Goal: Task Accomplishment & Management: Manage account settings

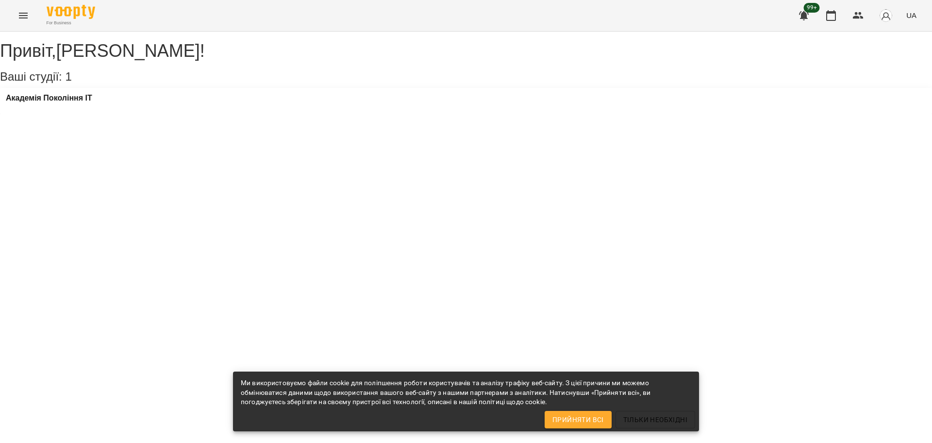
click at [68, 108] on div "Академія Покоління ІТ" at bounding box center [49, 101] width 86 height 15
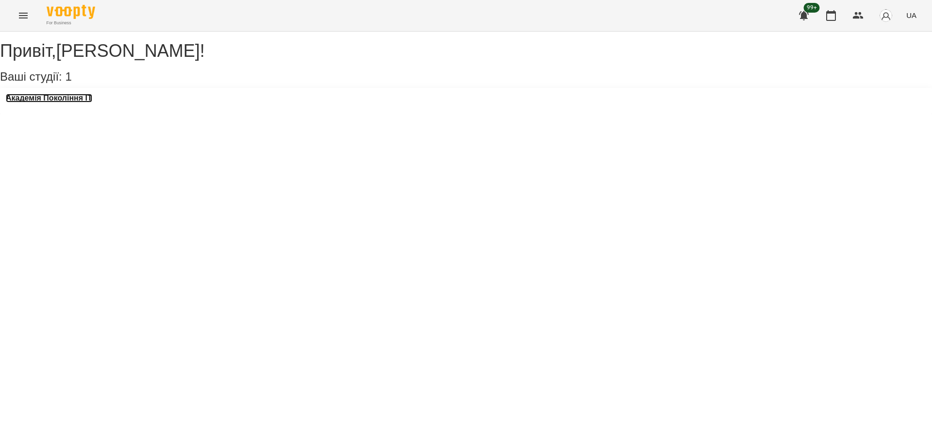
click at [73, 102] on h3 "Академія Покоління ІТ" at bounding box center [49, 98] width 86 height 9
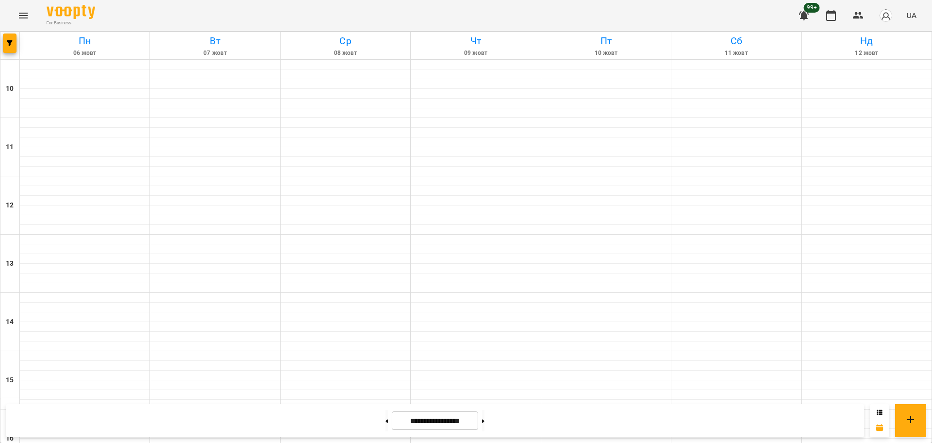
scroll to position [357, 0]
click at [485, 418] on button at bounding box center [483, 420] width 2 height 21
drag, startPoint x: 386, startPoint y: 415, endPoint x: 374, endPoint y: 412, distance: 11.7
click at [382, 415] on div at bounding box center [387, 420] width 10 height 21
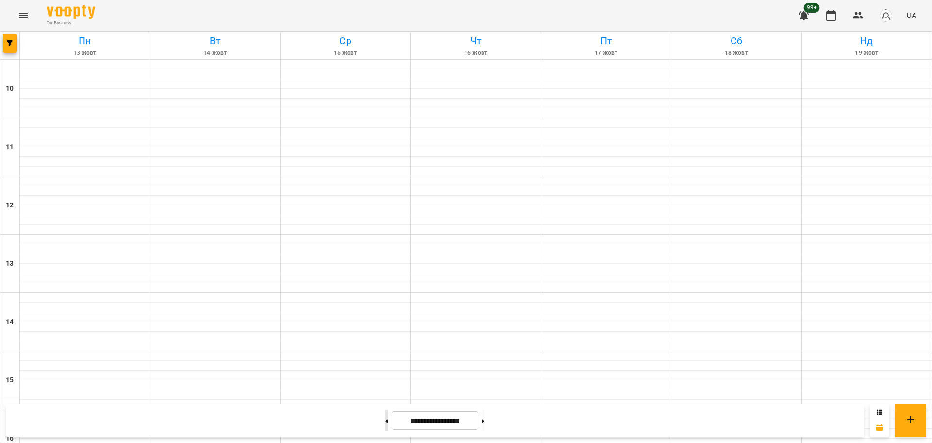
click at [386, 412] on button at bounding box center [387, 420] width 2 height 21
type input "**********"
